Goal: Task Accomplishment & Management: Manage account settings

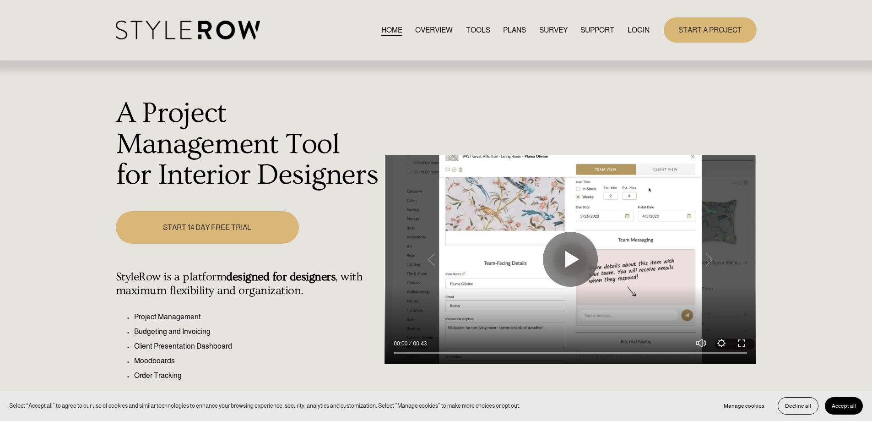
click at [634, 33] on link "LOGIN" at bounding box center [639, 30] width 22 height 12
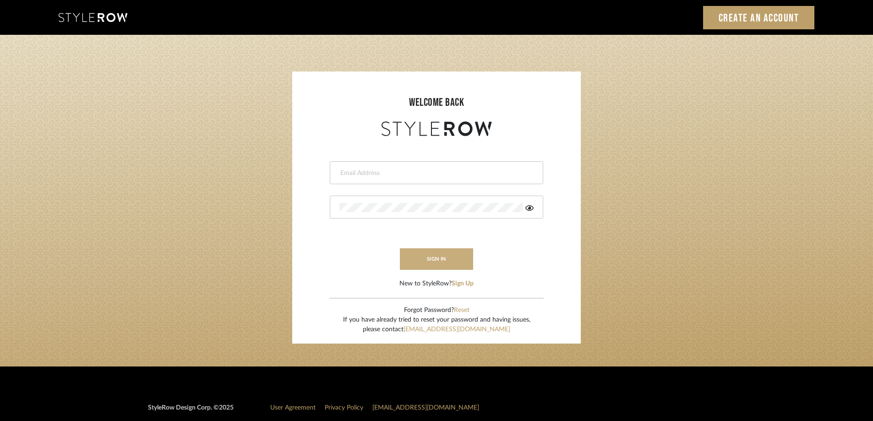
type input "STEWART@PERLALICHI.COM"
click at [438, 260] on button "sign in" at bounding box center [436, 259] width 73 height 22
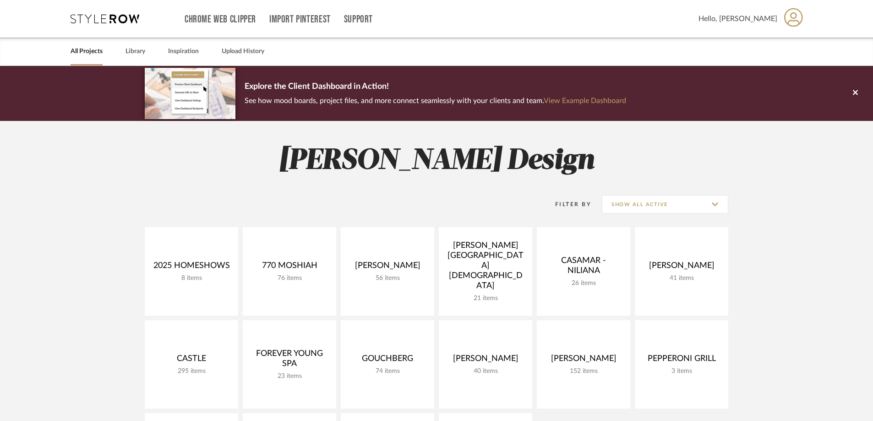
drag, startPoint x: 872, startPoint y: 76, endPoint x: 870, endPoint y: 99, distance: 23.4
click at [869, 103] on button at bounding box center [855, 93] width 35 height 55
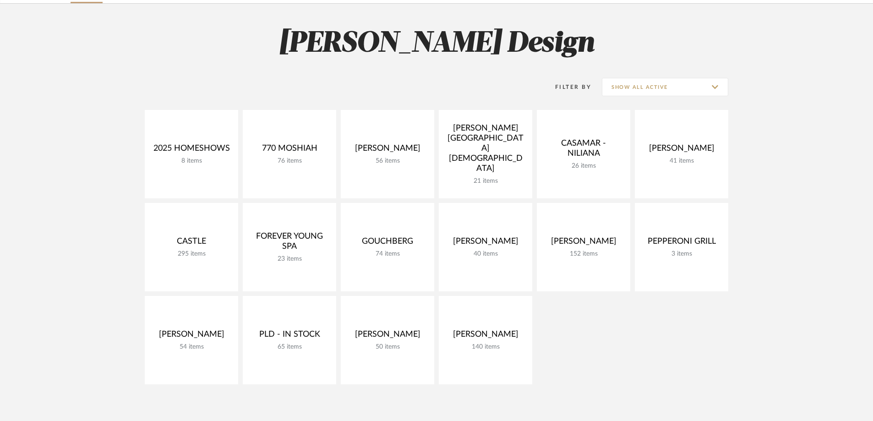
scroll to position [61, 0]
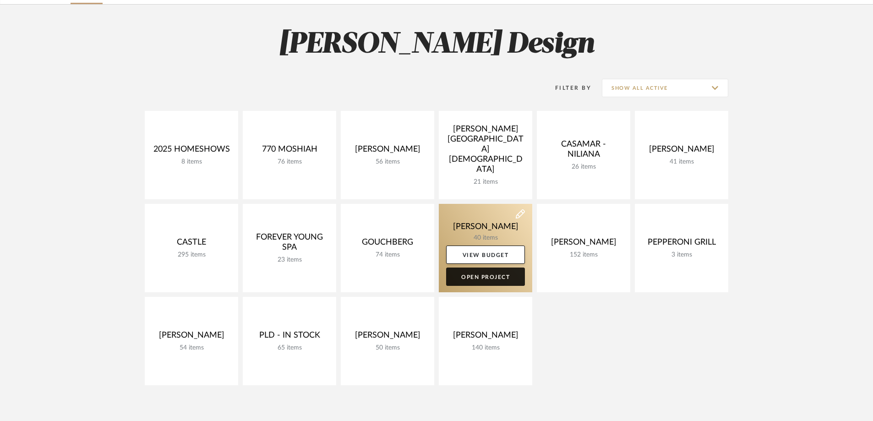
click at [498, 273] on link "Open Project" at bounding box center [485, 276] width 79 height 18
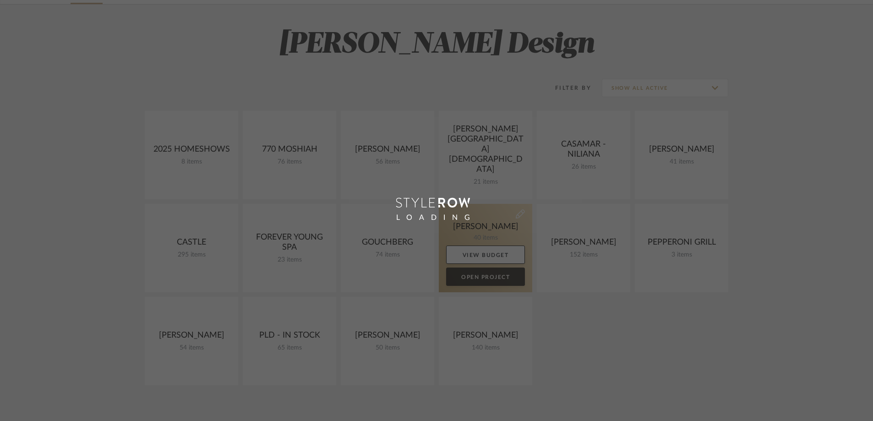
click at [498, 273] on div "Chrome Web Clipper Import Pinterest Support All Projects Library Inspiration Up…" at bounding box center [436, 310] width 873 height 742
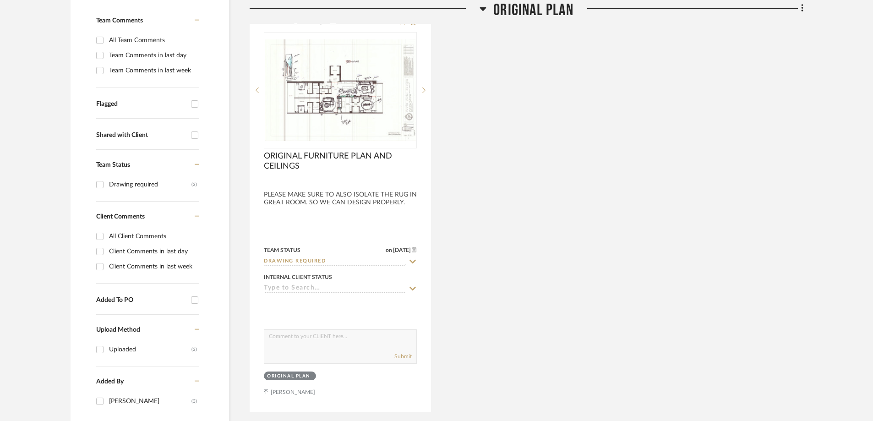
scroll to position [250, 0]
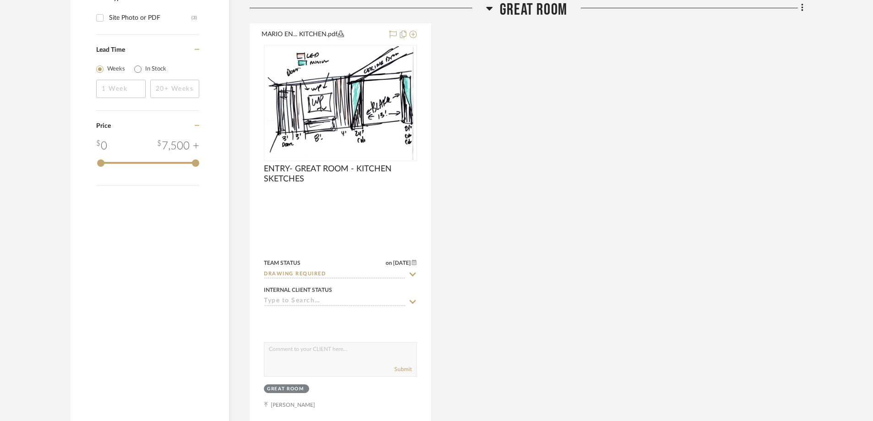
scroll to position [698, 0]
